Goal: Transaction & Acquisition: Purchase product/service

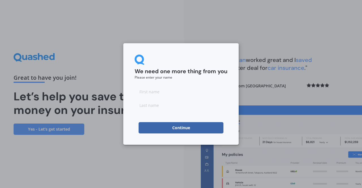
click at [195, 92] on input at bounding box center [181, 91] width 93 height 11
type input "Jacqui"
type input "King"
click at [178, 129] on button "Continue" at bounding box center [181, 127] width 85 height 11
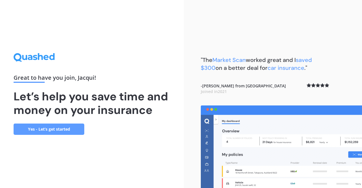
click at [49, 128] on link "Yes - Let’s get started" at bounding box center [49, 129] width 71 height 11
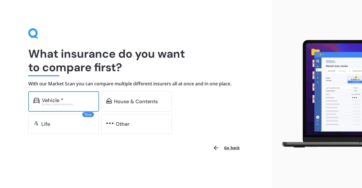
click at [72, 98] on div "Vehicle *" at bounding box center [68, 101] width 52 height 6
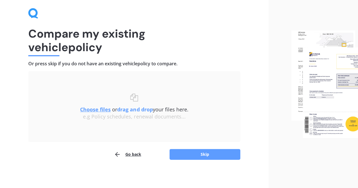
scroll to position [5, 0]
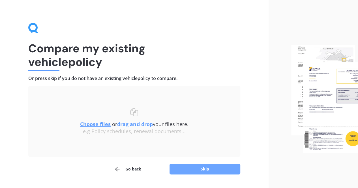
click at [203, 166] on button "Skip" at bounding box center [204, 169] width 71 height 11
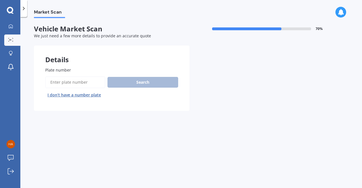
click at [93, 69] on label "Plate number" at bounding box center [110, 70] width 131 height 6
click at [93, 76] on input "Plate number" at bounding box center [75, 82] width 60 height 12
click at [93, 69] on label "Plate number" at bounding box center [110, 70] width 131 height 6
click at [93, 76] on input "Plate number" at bounding box center [75, 82] width 60 height 12
click at [73, 83] on input "Plate number" at bounding box center [75, 82] width 60 height 12
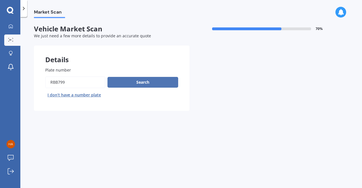
type input "RBB799"
click at [140, 83] on button "Search" at bounding box center [142, 82] width 71 height 11
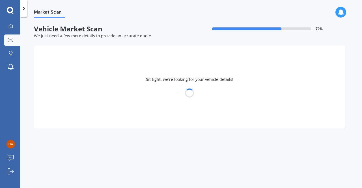
select select "FORD"
select select "RANGER"
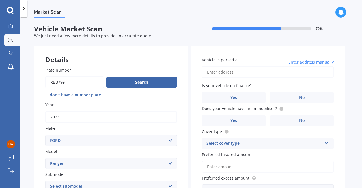
click at [69, 81] on input "Plate number" at bounding box center [74, 82] width 59 height 12
click at [53, 81] on input "Plate number" at bounding box center [74, 82] width 59 height 12
type input "RCB799"
click at [141, 81] on button "Search" at bounding box center [141, 82] width 71 height 11
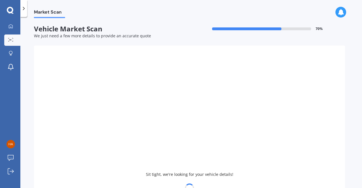
type input "2017"
select select "SUBARU"
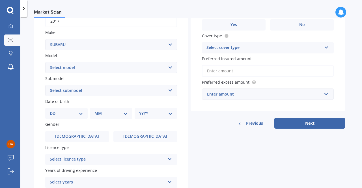
scroll to position [98, 0]
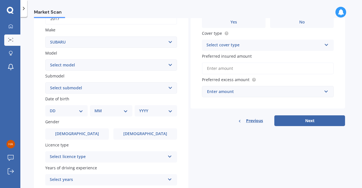
click at [170, 66] on select "Select model BRZ Crosstrek Dex Exiga Forester Impreza Justy Legacy Leone levorg…" at bounding box center [111, 64] width 132 height 11
select select "LEVORG"
click at [45, 60] on select "Select model BRZ Crosstrek Dex Exiga Forester Impreza Justy Legacy Leone levorg…" at bounding box center [111, 64] width 132 height 11
click at [170, 87] on select "Select submodel 1.6 GT Eyesight 1.6 GT-S 2.0 GT-S" at bounding box center [111, 87] width 132 height 11
select select "2.0 GT-S"
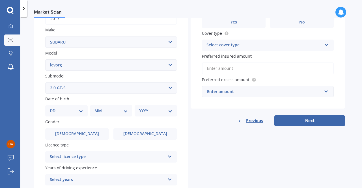
click at [45, 83] on select "Select submodel 1.6 GT Eyesight 1.6 GT-S 2.0 GT-S" at bounding box center [111, 87] width 132 height 11
click at [79, 111] on select "DD 01 02 03 04 05 06 07 08 09 10 11 12 13 14 15 16 17 18 19 20 21 22 23 24 25 2…" at bounding box center [66, 111] width 33 height 6
select select "14"
click at [54, 108] on select "DD 01 02 03 04 05 06 07 08 09 10 11 12 13 14 15 16 17 18 19 20 21 22 23 24 25 2…" at bounding box center [66, 111] width 33 height 6
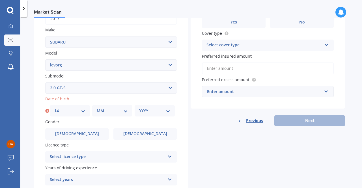
click at [122, 111] on select "MM 01 02 03 04 05 06 07 08 09 10 11 12" at bounding box center [112, 111] width 31 height 6
select select "07"
click at [97, 108] on select "MM 01 02 03 04 05 06 07 08 09 10 11 12" at bounding box center [112, 111] width 31 height 6
click at [169, 109] on select "YYYY 2025 2024 2023 2022 2021 2020 2019 2018 2017 2016 2015 2014 2013 2012 2011…" at bounding box center [154, 111] width 31 height 6
select select "1979"
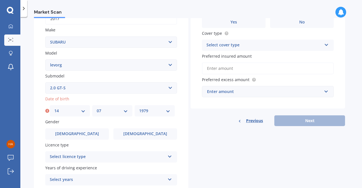
click at [139, 108] on select "YYYY 2025 2024 2023 2022 2021 2020 2019 2018 2017 2016 2015 2014 2013 2012 2011…" at bounding box center [154, 111] width 31 height 6
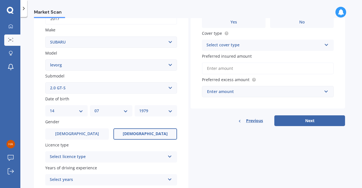
click at [147, 134] on span "Female" at bounding box center [145, 134] width 45 height 5
click at [0, 0] on input "Female" at bounding box center [0, 0] width 0 height 0
click at [169, 156] on icon at bounding box center [169, 156] width 5 height 4
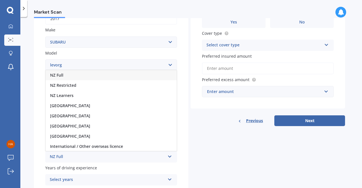
click at [110, 79] on div "NZ Full" at bounding box center [111, 75] width 131 height 10
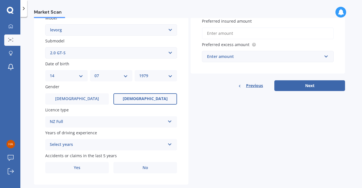
scroll to position [146, 0]
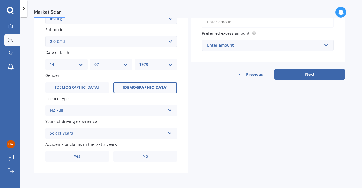
click at [173, 131] on div "Select years 5 or more years 4 years 3 years 2 years 1 year" at bounding box center [111, 133] width 132 height 11
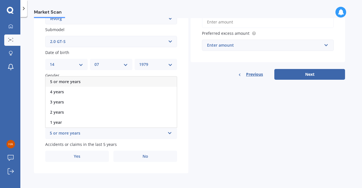
click at [122, 81] on div "5 or more years" at bounding box center [111, 82] width 131 height 10
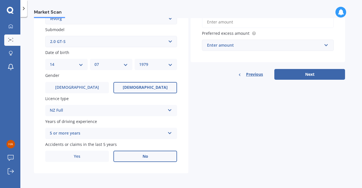
click at [155, 157] on label "No" at bounding box center [145, 156] width 64 height 11
click at [0, 0] on input "No" at bounding box center [0, 0] width 0 height 0
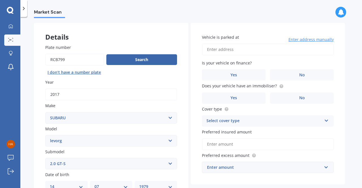
scroll to position [25, 0]
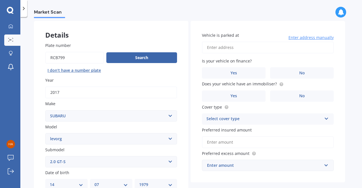
click at [253, 46] on input "Vehicle is parked at" at bounding box center [268, 48] width 132 height 12
type input "44 Sholto Duncan Crescent, Halswell, Christchurch 8025"
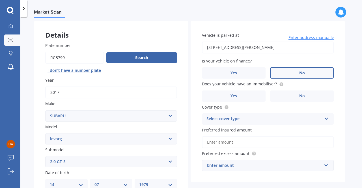
click at [294, 71] on label "No" at bounding box center [302, 72] width 64 height 11
click at [0, 0] on input "No" at bounding box center [0, 0] width 0 height 0
click at [253, 91] on label "Yes" at bounding box center [234, 95] width 64 height 11
click at [0, 0] on input "Yes" at bounding box center [0, 0] width 0 height 0
click at [325, 119] on icon at bounding box center [326, 118] width 5 height 4
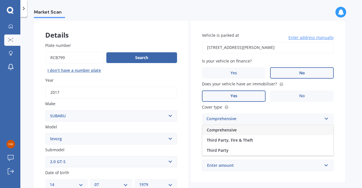
click at [303, 132] on div "Comprehensive" at bounding box center [267, 130] width 131 height 10
click at [321, 144] on input "Preferred insured amount" at bounding box center [268, 142] width 132 height 12
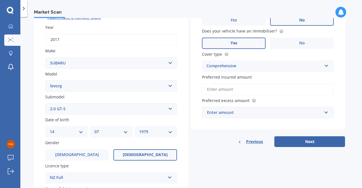
scroll to position [78, 0]
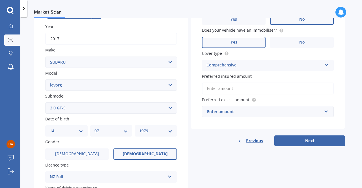
click at [217, 87] on input "Preferred insured amount" at bounding box center [268, 89] width 132 height 12
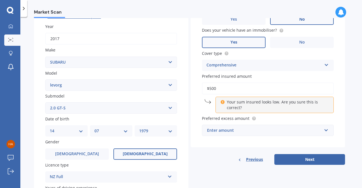
drag, startPoint x: 222, startPoint y: 89, endPoint x: 153, endPoint y: 86, distance: 69.0
click at [153, 86] on div "Details Plate number Search I don’t have a number plate Year 2017 Make Select m…" at bounding box center [189, 103] width 311 height 273
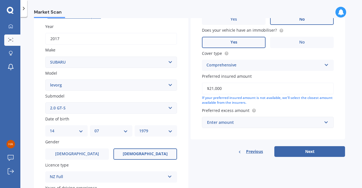
type input "$21,000"
click at [327, 125] on input "text" at bounding box center [265, 122] width 127 height 11
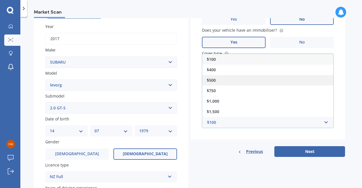
click at [259, 78] on div "$500" at bounding box center [267, 80] width 131 height 10
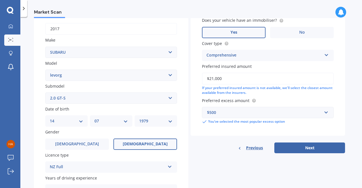
scroll to position [91, 0]
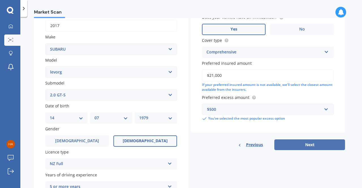
click at [308, 146] on button "Next" at bounding box center [309, 144] width 71 height 11
select select "14"
select select "07"
select select "1979"
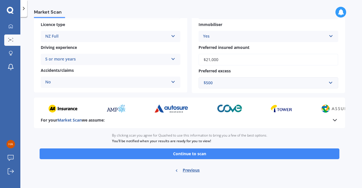
scroll to position [104, 0]
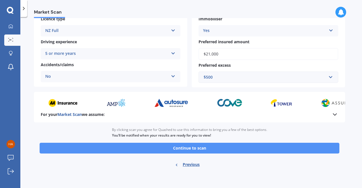
click at [183, 147] on button "Continue to scan" at bounding box center [190, 148] width 300 height 11
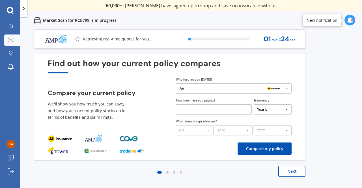
click at [286, 89] on icon at bounding box center [287, 88] width 8 height 9
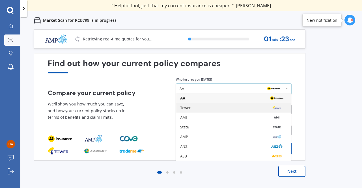
click at [254, 107] on div "Tower" at bounding box center [233, 108] width 107 height 4
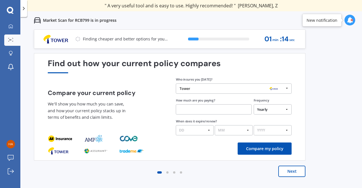
click at [224, 109] on input "text" at bounding box center [214, 109] width 76 height 10
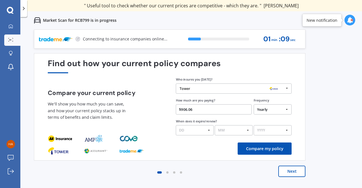
type input "$906.06"
click at [209, 130] on select "DD 01 02 03 04 05 06 07 08 09 10 11 12 13 14 15 16 17 18 19 20 21 22 23 24 25 2…" at bounding box center [195, 130] width 38 height 10
drag, startPoint x: 209, startPoint y: 130, endPoint x: 206, endPoint y: 131, distance: 3.2
click at [206, 131] on select "DD 01 02 03 04 05 06 07 08 09 10 11 12 13 14 15 16 17 18 19 20 21 22 23 24 25 2…" at bounding box center [195, 130] width 38 height 10
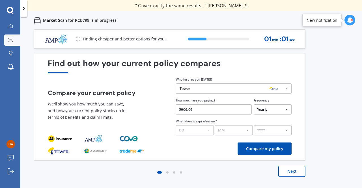
select select "20"
click at [176, 125] on select "DD 01 02 03 04 05 06 07 08 09 10 11 12 13 14 15 16 17 18 19 20 21 22 23 24 25 2…" at bounding box center [195, 130] width 38 height 10
click at [252, 131] on select "MM 01 02 03 04 05 06 07 08 09 10 11 12" at bounding box center [234, 130] width 38 height 10
select select "02"
click at [215, 125] on select "MM 01 02 03 04 05 06 07 08 09 10 11 12" at bounding box center [234, 130] width 38 height 10
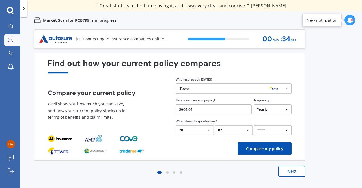
click at [289, 129] on select "YYYY 2026 2025 2024" at bounding box center [273, 130] width 38 height 10
select select "2026"
click at [254, 125] on select "YYYY 2026 2025 2024" at bounding box center [273, 130] width 38 height 10
click at [258, 148] on button "Compare my policy" at bounding box center [265, 149] width 54 height 12
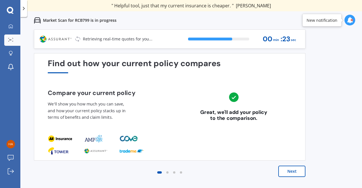
click at [291, 171] on button "Next" at bounding box center [291, 171] width 27 height 11
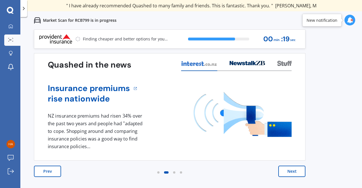
click at [291, 171] on button "Next" at bounding box center [291, 171] width 27 height 11
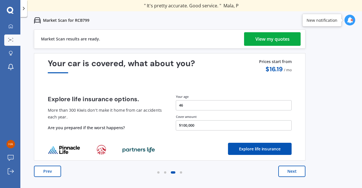
click at [277, 37] on div "View my quotes" at bounding box center [272, 39] width 34 height 14
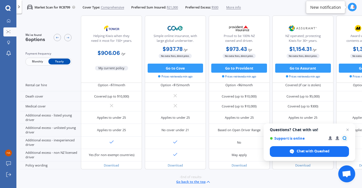
scroll to position [250, 0]
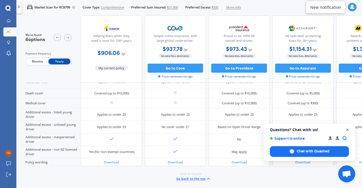
click at [347, 129] on span "Open chat" at bounding box center [347, 129] width 7 height 7
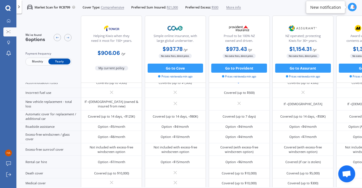
scroll to position [0, 0]
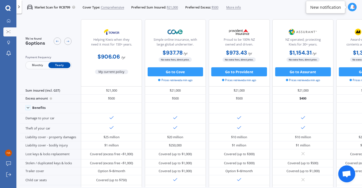
click at [351, 6] on icon at bounding box center [352, 7] width 5 height 5
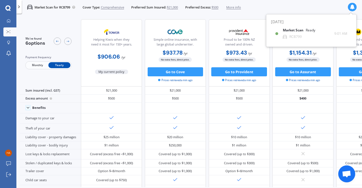
click at [351, 6] on icon at bounding box center [352, 7] width 5 height 5
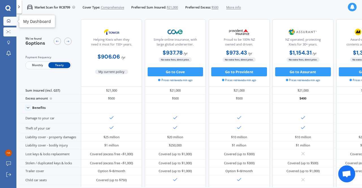
click at [7, 22] on icon at bounding box center [9, 21] width 4 height 4
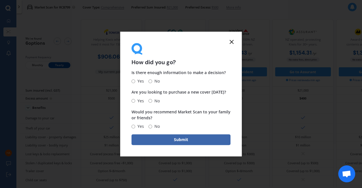
click at [132, 82] on input "Yes" at bounding box center [134, 81] width 4 height 4
radio input "true"
click at [152, 102] on input "No" at bounding box center [150, 101] width 4 height 4
radio input "true"
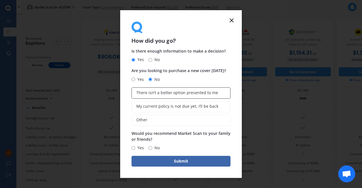
click at [175, 94] on span "There isn’t a better option presented to me" at bounding box center [177, 92] width 82 height 5
click at [0, 0] on input "There isn’t a better option presented to me" at bounding box center [0, 0] width 0 height 0
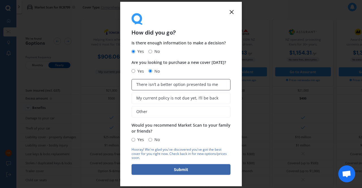
click at [172, 81] on label "There isn’t a better option presented to me" at bounding box center [181, 84] width 99 height 11
click at [0, 0] on input "There isn’t a better option presented to me" at bounding box center [0, 0] width 0 height 0
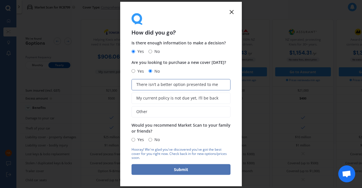
click at [182, 170] on button "Submit" at bounding box center [181, 169] width 99 height 11
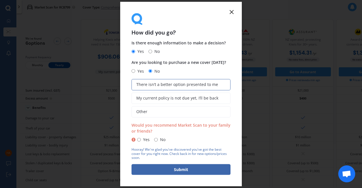
click at [139, 140] on input "Yes" at bounding box center [139, 140] width 4 height 4
radio input "true"
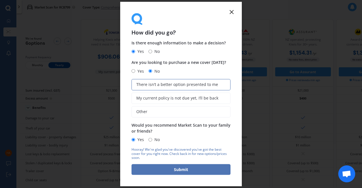
click at [171, 168] on button "Submit" at bounding box center [181, 169] width 99 height 11
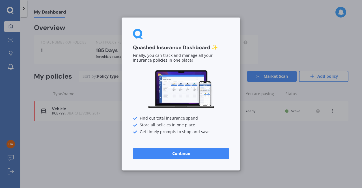
click at [178, 148] on button "Continue" at bounding box center [181, 153] width 96 height 11
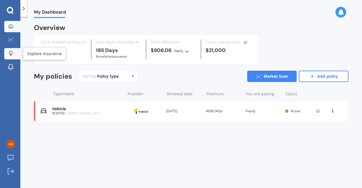
click at [10, 52] on icon at bounding box center [11, 53] width 4 height 5
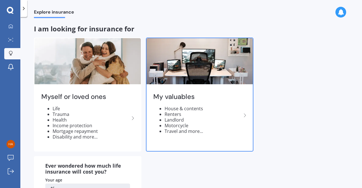
click at [187, 112] on li "Renters" at bounding box center [203, 114] width 77 height 6
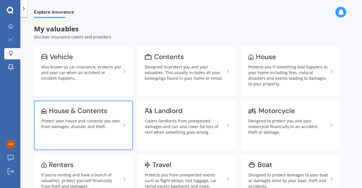
click at [80, 126] on div "Protect your house and contents you own from damages, disaster and theft." at bounding box center [81, 123] width 80 height 11
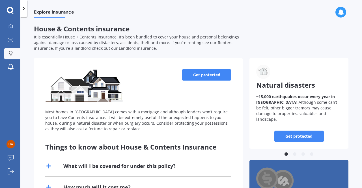
click at [205, 74] on link "Get protected" at bounding box center [206, 74] width 49 height 11
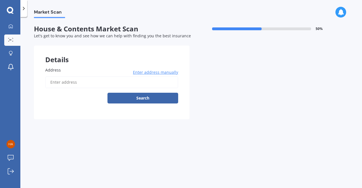
click at [104, 82] on input "Address" at bounding box center [111, 82] width 133 height 12
type input "44 Sholto Duncan Crescent, Halswell, Christchurch 8025"
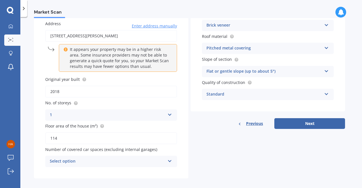
scroll to position [51, 0]
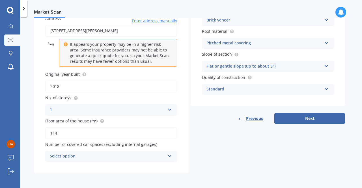
click at [170, 155] on icon at bounding box center [169, 155] width 5 height 4
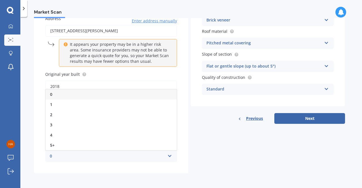
click at [149, 96] on div "0" at bounding box center [111, 94] width 131 height 10
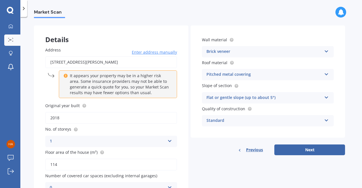
scroll to position [15, 0]
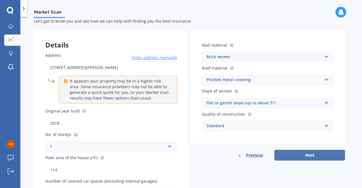
click at [306, 153] on button "Next" at bounding box center [309, 155] width 71 height 11
select select "14"
select select "07"
select select "1979"
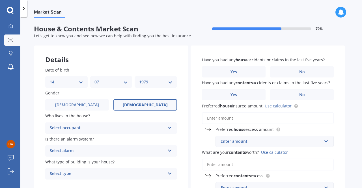
scroll to position [47, 0]
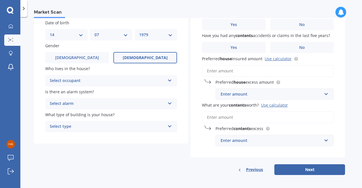
click at [167, 78] on div "Select occupant Owner Owner + Boarder" at bounding box center [111, 80] width 132 height 11
click at [156, 89] on div "Owner" at bounding box center [111, 92] width 131 height 10
click at [167, 102] on icon at bounding box center [169, 102] width 5 height 4
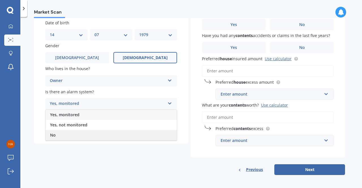
click at [140, 134] on div "No" at bounding box center [111, 135] width 131 height 10
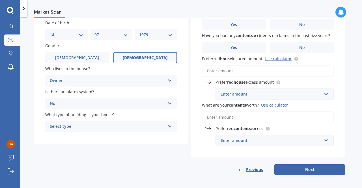
click at [169, 126] on icon at bounding box center [169, 125] width 5 height 4
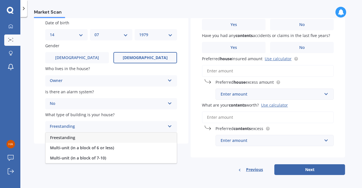
click at [160, 137] on div "Freestanding" at bounding box center [111, 138] width 131 height 10
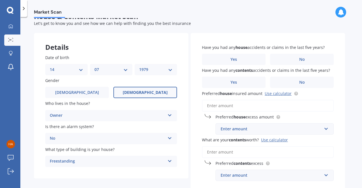
scroll to position [11, 0]
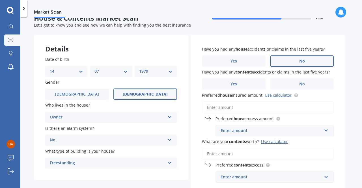
click at [295, 58] on label "No" at bounding box center [302, 60] width 64 height 11
click at [0, 0] on input "No" at bounding box center [0, 0] width 0 height 0
click at [234, 82] on span "Yes" at bounding box center [233, 84] width 7 height 5
click at [0, 0] on input "Yes" at bounding box center [0, 0] width 0 height 0
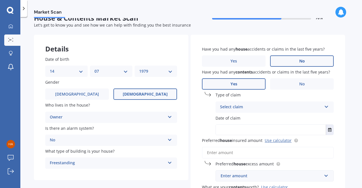
click at [251, 105] on div "Select claim" at bounding box center [271, 107] width 102 height 7
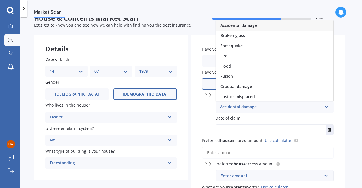
click at [304, 25] on div "Accidental damage" at bounding box center [275, 25] width 118 height 10
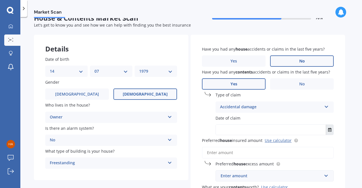
click at [330, 128] on icon "Select date" at bounding box center [329, 130] width 3 height 4
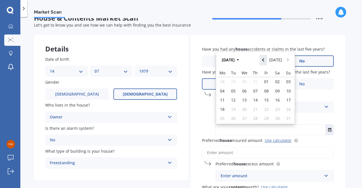
click at [264, 59] on icon "Navigate back" at bounding box center [263, 60] width 3 height 4
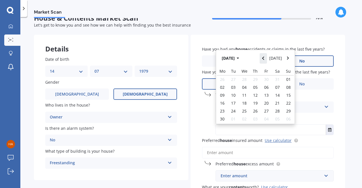
click at [264, 59] on icon "Navigate back" at bounding box center [263, 58] width 3 height 4
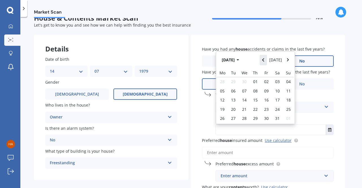
click at [264, 59] on icon "Navigate back" at bounding box center [263, 60] width 3 height 4
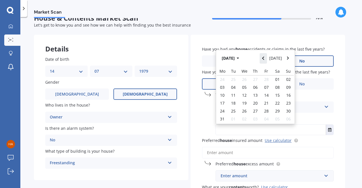
click at [264, 59] on icon "Navigate back" at bounding box center [263, 58] width 3 height 4
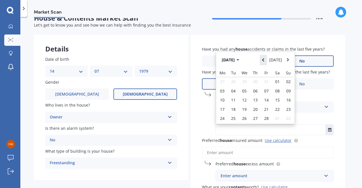
click at [264, 59] on icon "Navigate back" at bounding box center [263, 60] width 3 height 4
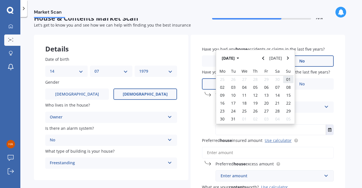
click at [288, 82] on span "01" at bounding box center [288, 79] width 5 height 5
type input "01/12/2024"
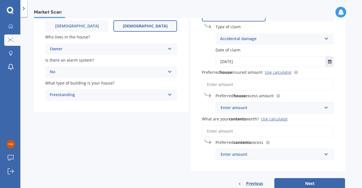
scroll to position [83, 0]
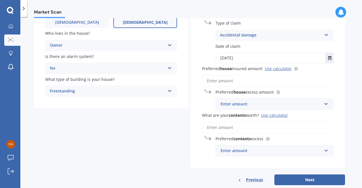
click at [242, 82] on input "Preferred house insured amount Use calculator" at bounding box center [268, 81] width 132 height 12
paste input "$443,200"
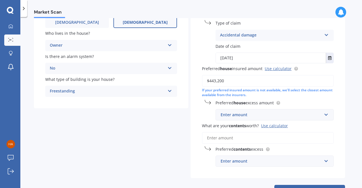
type input "$443,200"
click at [254, 115] on div "Enter amount" at bounding box center [271, 115] width 101 height 6
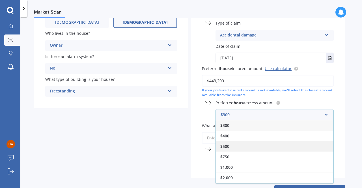
click at [240, 143] on div "$500" at bounding box center [275, 146] width 118 height 10
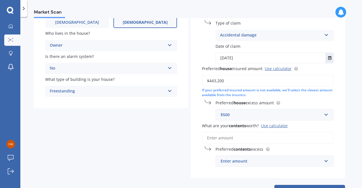
click at [252, 135] on input "What are your contents worth? Use calculator" at bounding box center [268, 138] width 132 height 12
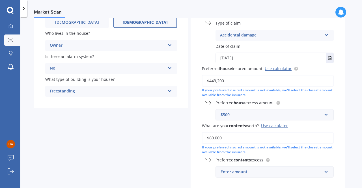
type input "$60,000"
click at [244, 173] on div "Enter amount" at bounding box center [271, 172] width 101 height 6
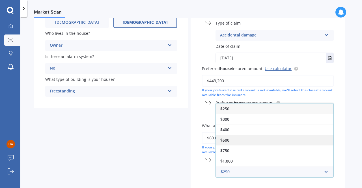
click at [232, 139] on div "$500" at bounding box center [275, 140] width 118 height 10
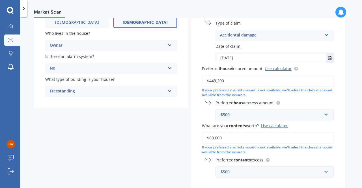
scroll to position [116, 0]
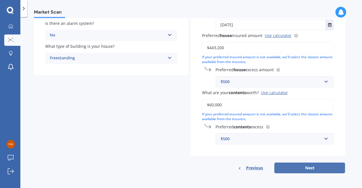
click at [307, 168] on button "Next" at bounding box center [309, 168] width 71 height 11
select select "14"
select select "07"
select select "1979"
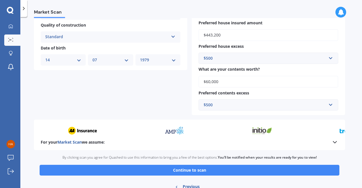
scroll to position [214, 0]
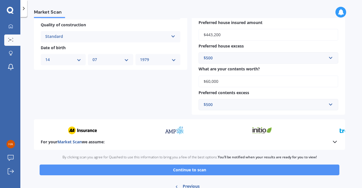
click at [184, 170] on button "Continue to scan" at bounding box center [190, 170] width 300 height 11
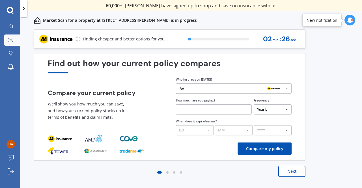
click at [285, 89] on icon at bounding box center [287, 88] width 8 height 9
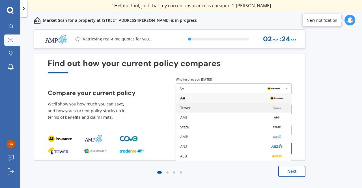
click at [224, 107] on div "Tower" at bounding box center [233, 108] width 107 height 4
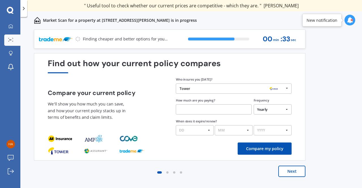
click at [204, 106] on input "text" at bounding box center [214, 109] width 76 height 10
type input "$2,165.00"
click at [208, 128] on select "DD 01 02 03 04 05 06 07 08 09 10 11 12 13 14 15 16 17 18 19 20 21 22 23 24 25 2…" at bounding box center [195, 130] width 38 height 10
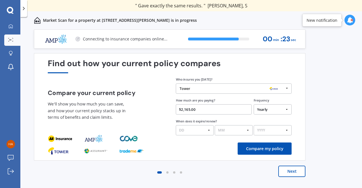
select select "20"
click at [176, 125] on select "DD 01 02 03 04 05 06 07 08 09 10 11 12 13 14 15 16 17 18 19 20 21 22 23 24 25 2…" at bounding box center [195, 130] width 38 height 10
click at [247, 133] on select "MM 01 02 03 04 05 06 07 08 09 10 11 12" at bounding box center [234, 130] width 38 height 10
select select "09"
click at [215, 125] on select "MM 01 02 03 04 05 06 07 08 09 10 11 12" at bounding box center [234, 130] width 38 height 10
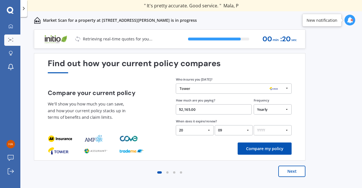
click at [289, 130] on select "YYYY 2026 2025 2024" at bounding box center [273, 130] width 38 height 10
select select "2025"
click at [254, 125] on select "YYYY 2026 2025 2024" at bounding box center [273, 130] width 38 height 10
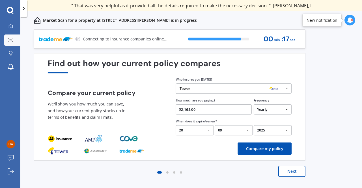
click at [260, 147] on button "Compare my policy" at bounding box center [265, 149] width 54 height 12
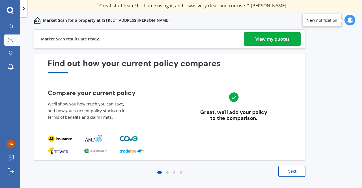
click at [273, 39] on div "View my quotes" at bounding box center [272, 39] width 34 height 14
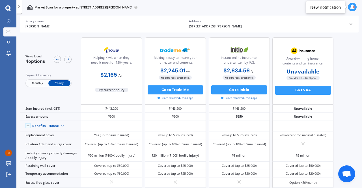
click at [347, 64] on div "We've found 4 options Payment frequency Monthly Yearly Helping Kiwis when they …" at bounding box center [191, 111] width 342 height 155
click at [10, 21] on div at bounding box center [8, 21] width 7 height 4
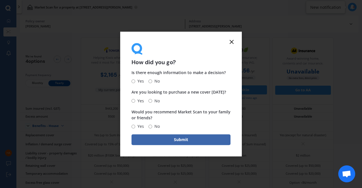
click at [133, 81] on input "Yes" at bounding box center [134, 81] width 4 height 4
radio input "true"
click at [149, 101] on input "No" at bounding box center [150, 101] width 4 height 4
radio input "true"
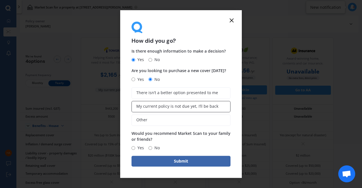
click at [152, 111] on label "My current policy is not due yet, I’ll be back" at bounding box center [181, 106] width 99 height 11
click at [0, 0] on input "My current policy is not due yet, I’ll be back" at bounding box center [0, 0] width 0 height 0
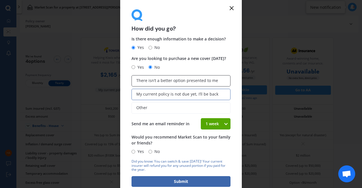
click at [187, 81] on span "There isn’t a better option presented to me" at bounding box center [177, 80] width 82 height 5
click at [0, 0] on input "There isn’t a better option presented to me" at bounding box center [0, 0] width 0 height 0
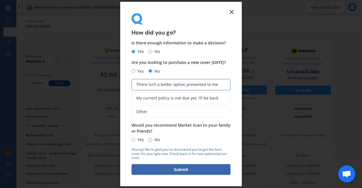
click at [132, 141] on input "Yes" at bounding box center [134, 140] width 4 height 4
radio input "true"
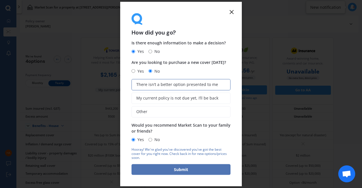
click at [172, 171] on button "Submit" at bounding box center [181, 169] width 99 height 11
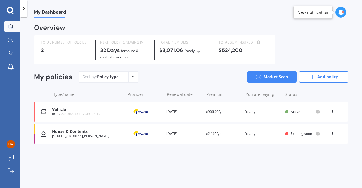
click at [199, 51] on icon at bounding box center [199, 50] width 4 height 3
click at [204, 16] on div "My Dashboard" at bounding box center [191, 9] width 342 height 18
click at [339, 14] on icon at bounding box center [341, 12] width 6 height 6
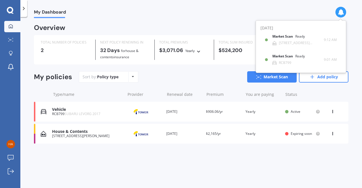
click at [200, 11] on div "My Dashboard" at bounding box center [191, 9] width 342 height 18
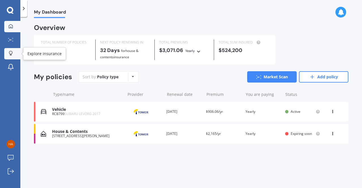
click at [7, 55] on div at bounding box center [11, 53] width 8 height 5
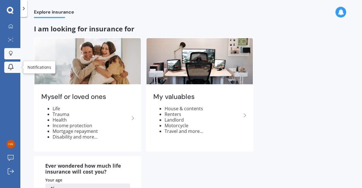
click at [8, 72] on link "Notifications" at bounding box center [12, 67] width 16 height 11
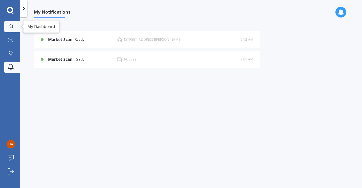
click at [11, 26] on icon at bounding box center [10, 26] width 5 height 5
